Goal: Information Seeking & Learning: Learn about a topic

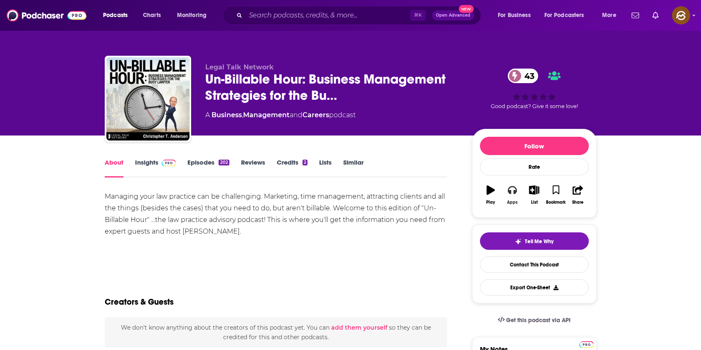
click at [511, 187] on icon "button" at bounding box center [512, 190] width 9 height 8
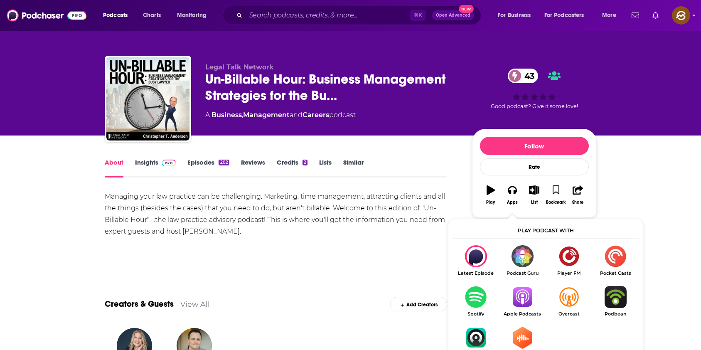
click at [524, 295] on img "Show Listen On dropdown" at bounding box center [522, 297] width 47 height 22
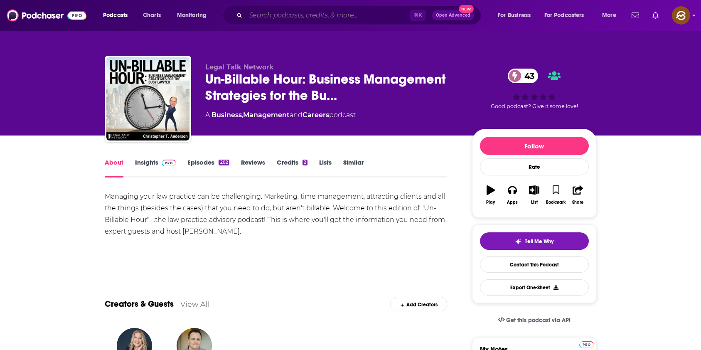
click at [277, 13] on input "Search podcasts, credits, & more..." at bounding box center [328, 15] width 165 height 13
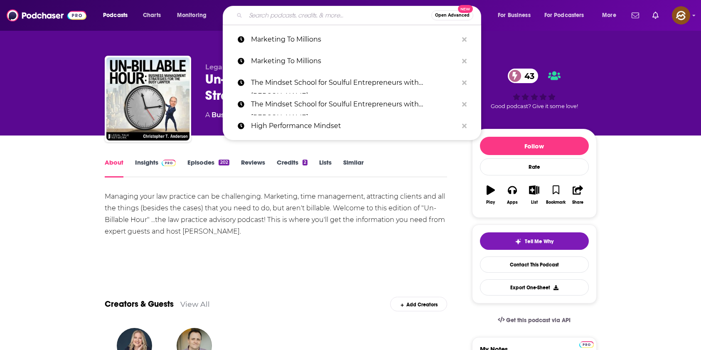
paste input "Everyday Injustice"
type input "Everyday Injustice"
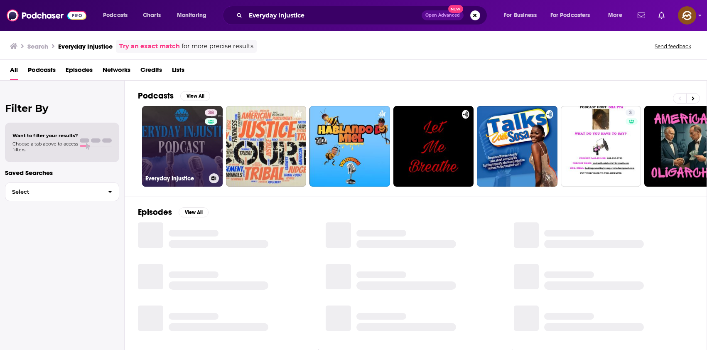
click at [173, 139] on link "38 Everyday Injustice" at bounding box center [182, 146] width 81 height 81
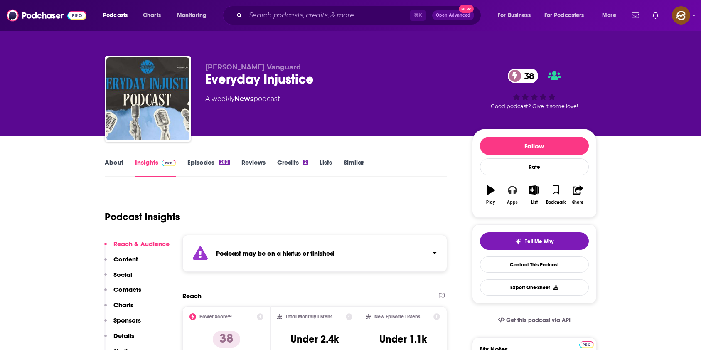
click at [512, 192] on icon "button" at bounding box center [512, 189] width 9 height 9
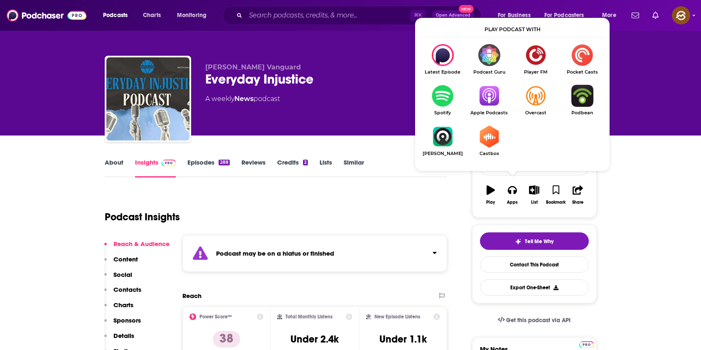
click at [491, 96] on img "Show Listen On dropdown" at bounding box center [489, 96] width 47 height 22
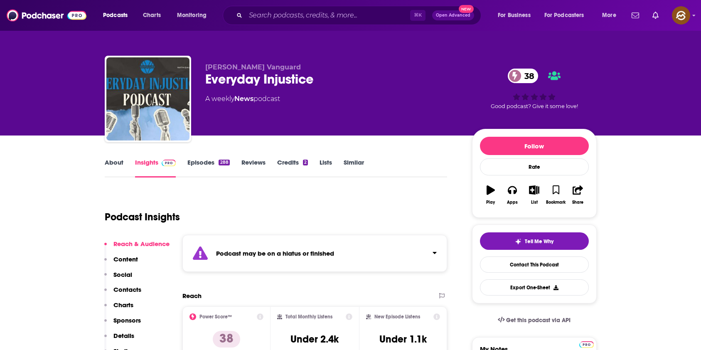
click at [203, 159] on link "Episodes 288" at bounding box center [208, 167] width 42 height 19
